Goal: Task Accomplishment & Management: Complete application form

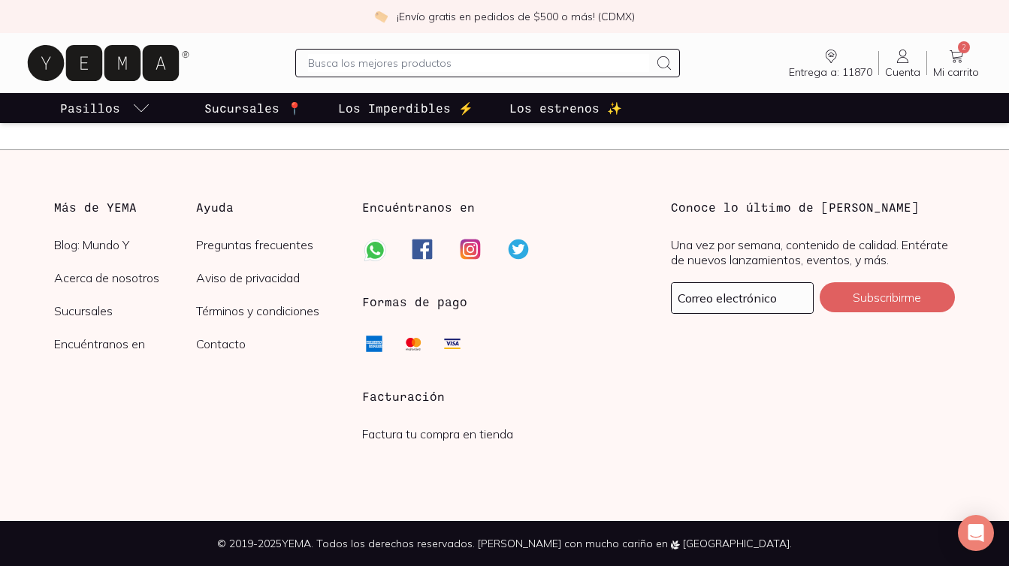
click at [419, 432] on link "Factura tu compra en tienda" at bounding box center [437, 434] width 151 height 15
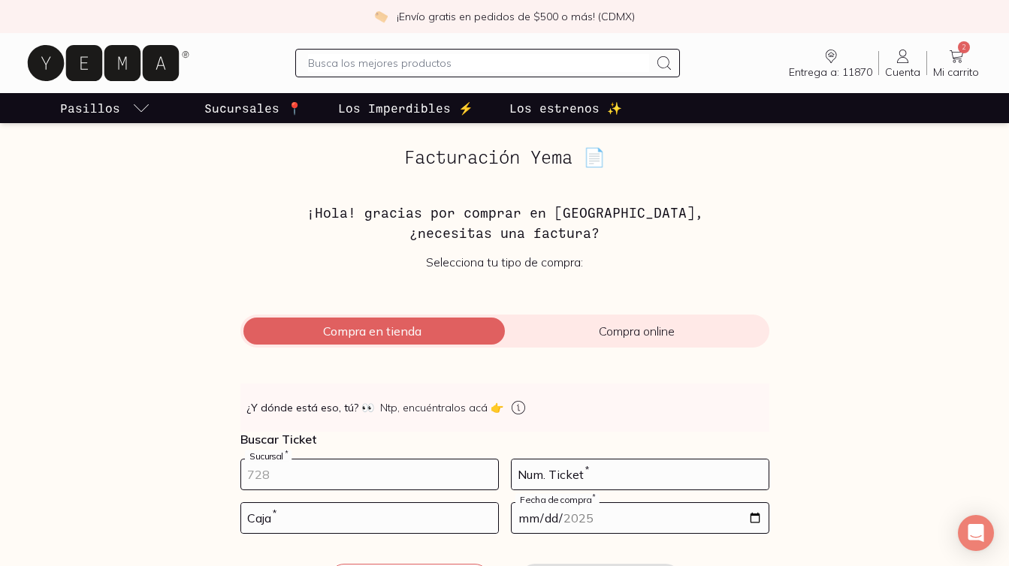
click at [355, 472] on input "number" at bounding box center [369, 475] width 257 height 30
type input "10002"
click at [614, 465] on input "number" at bounding box center [640, 475] width 257 height 30
type input "45"
click at [381, 533] on input "number" at bounding box center [369, 518] width 257 height 30
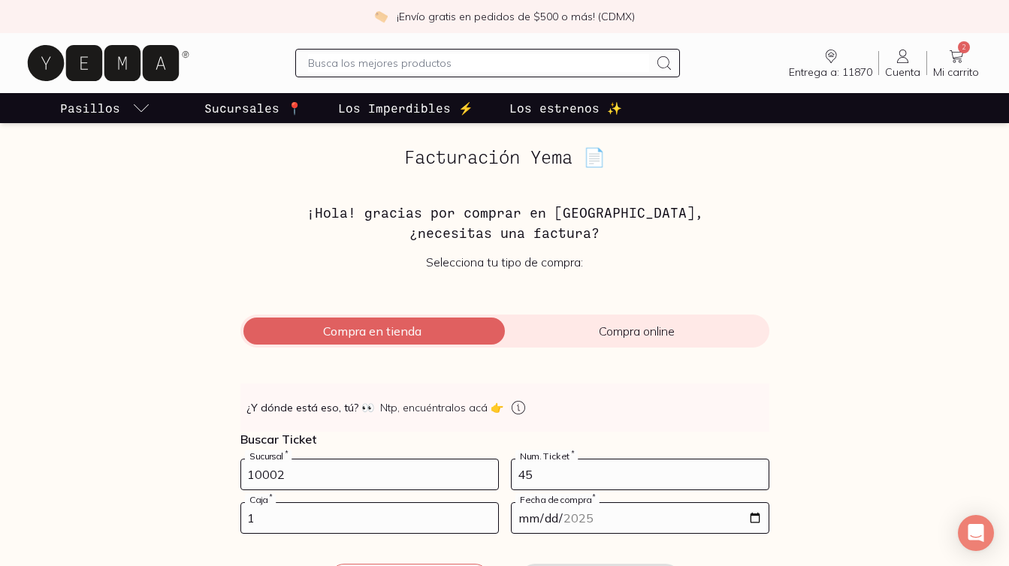
type input "1"
click at [567, 531] on input "date" at bounding box center [640, 518] width 257 height 30
type input "[DATE]"
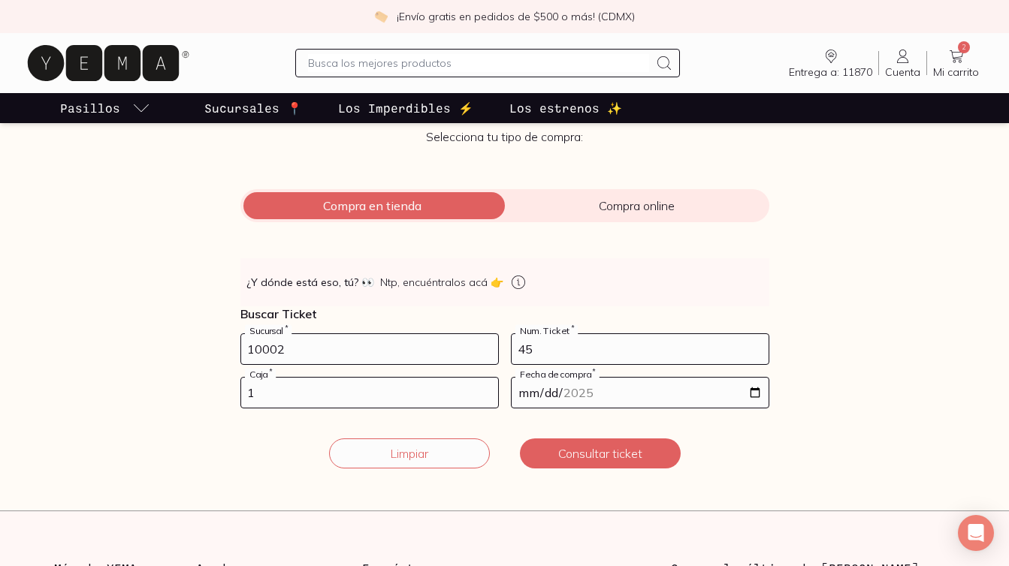
scroll to position [197, 0]
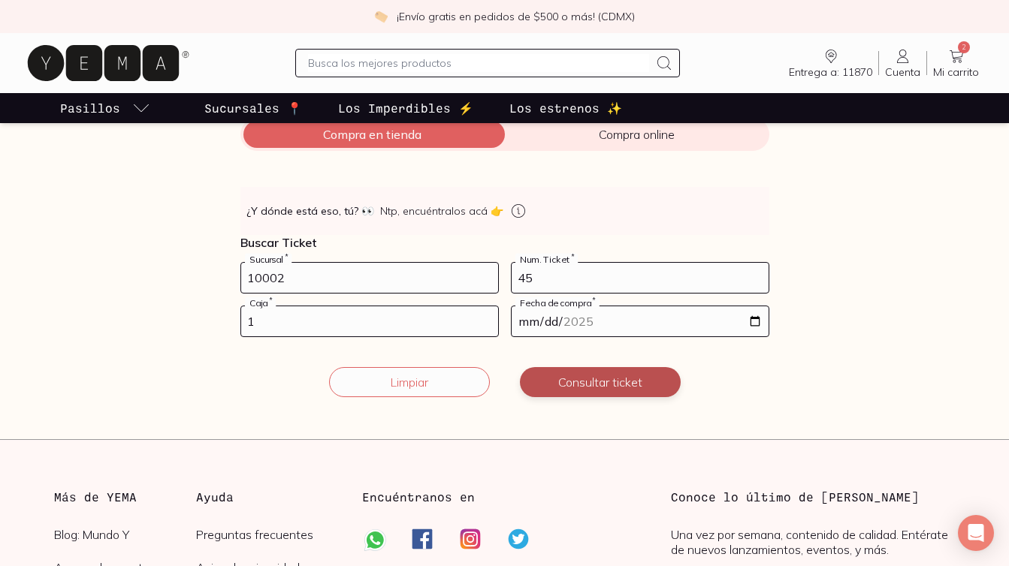
click at [593, 383] on button "Consultar ticket" at bounding box center [600, 382] width 161 height 30
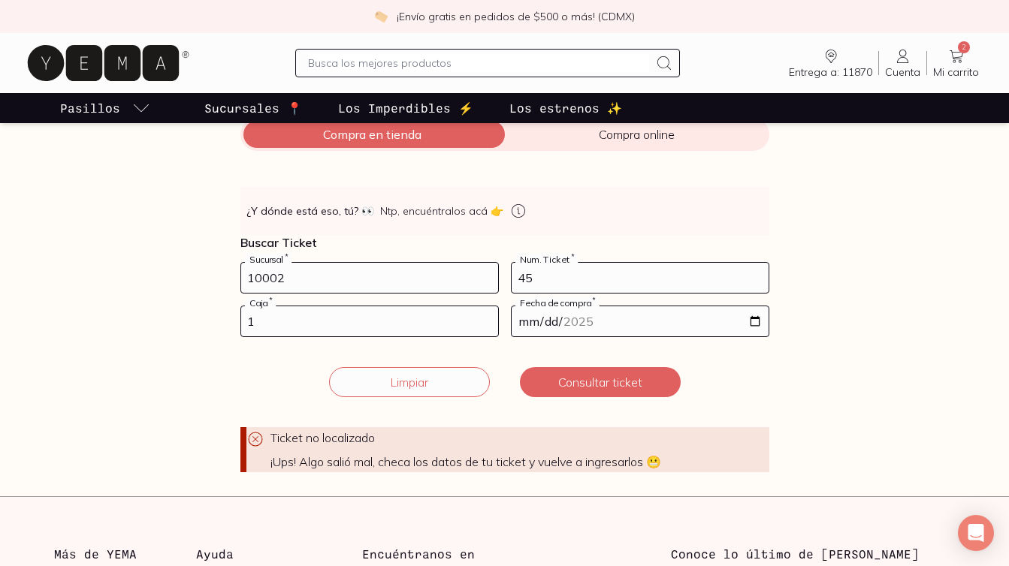
click at [581, 271] on input "45" at bounding box center [640, 278] width 257 height 30
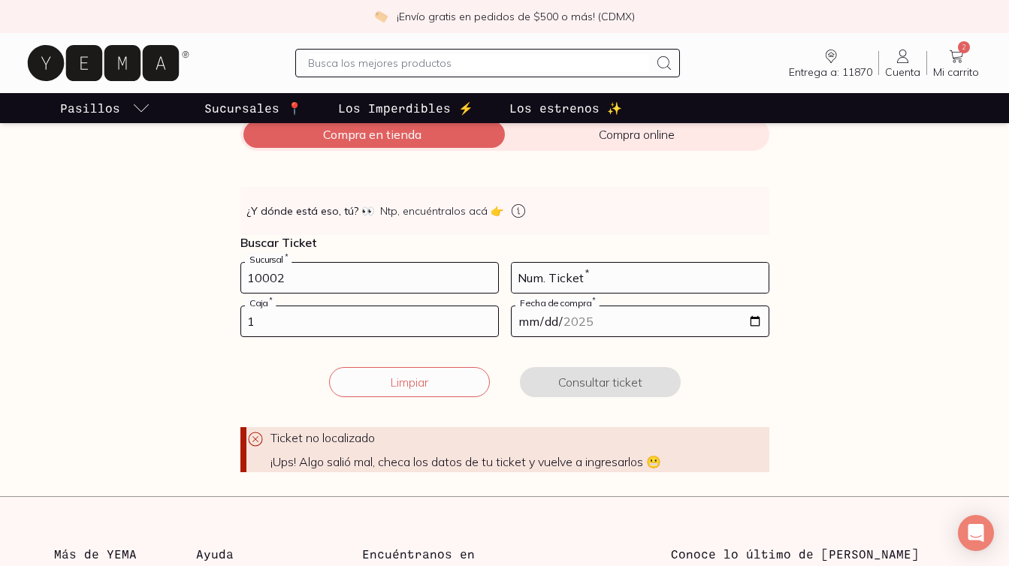
click at [563, 263] on label "Num. Ticket *" at bounding box center [640, 278] width 257 height 30
click at [555, 260] on div "👀 ¿Y dónde está eso, tú? 👀 Ntp, encuéntralos acá 👉 Buscar Ticket 10002 Sucursal…" at bounding box center [504, 329] width 529 height 285
click at [560, 273] on input "number" at bounding box center [640, 278] width 257 height 30
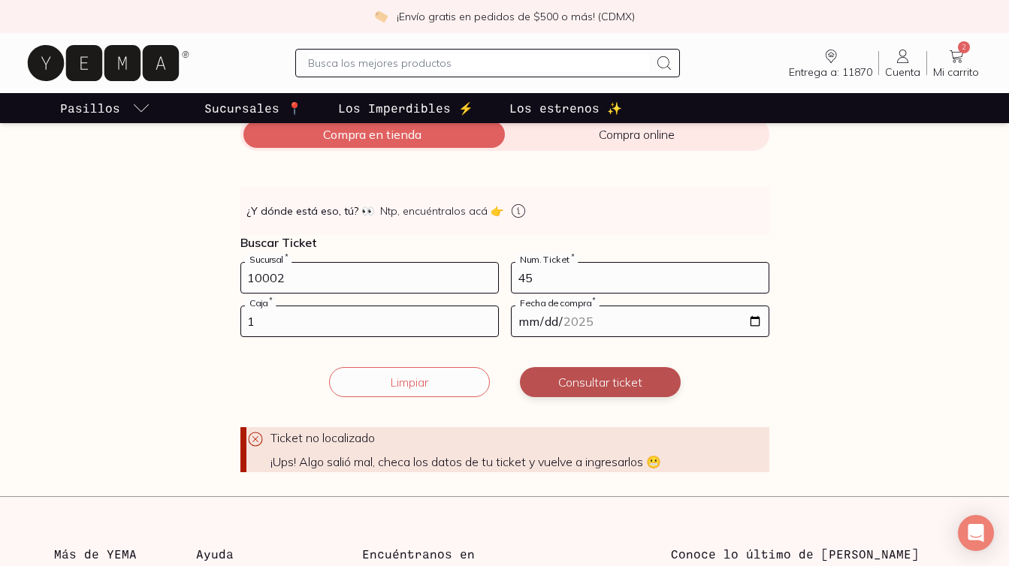
click at [592, 388] on button "Consultar ticket" at bounding box center [600, 382] width 161 height 30
click at [560, 290] on input "45" at bounding box center [640, 278] width 257 height 30
type input "44"
click at [562, 318] on input "[DATE]" at bounding box center [640, 321] width 257 height 30
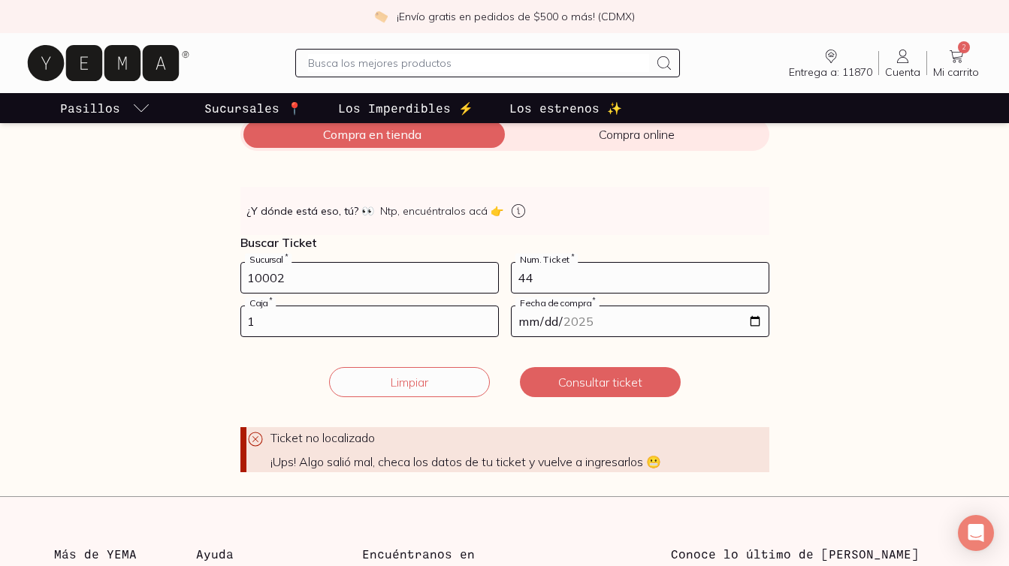
type input "[DATE]"
click at [579, 373] on button "Consultar ticket" at bounding box center [600, 382] width 161 height 30
click at [333, 318] on input "1" at bounding box center [369, 321] width 257 height 30
type input "2"
click at [593, 388] on button "Consultar ticket" at bounding box center [600, 382] width 161 height 30
